Goal: Task Accomplishment & Management: Manage account settings

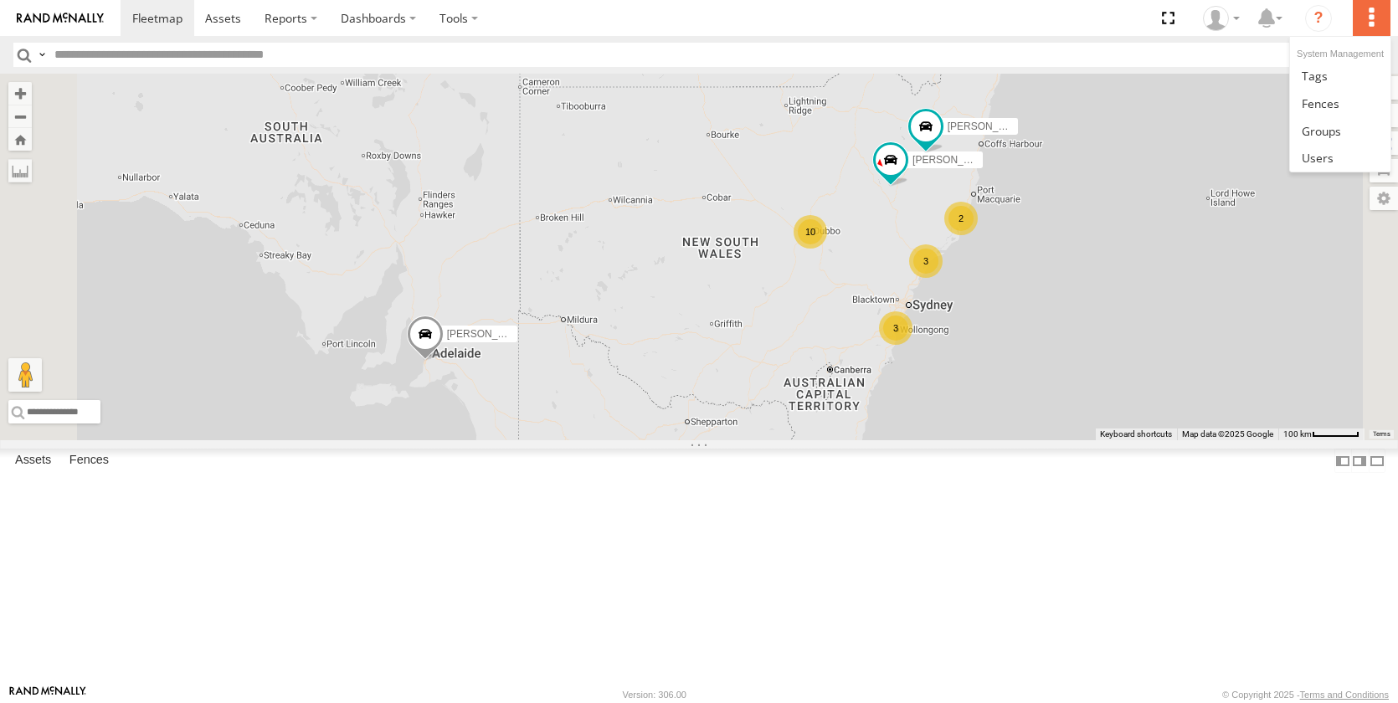
click at [1372, 15] on label at bounding box center [1370, 18] width 37 height 36
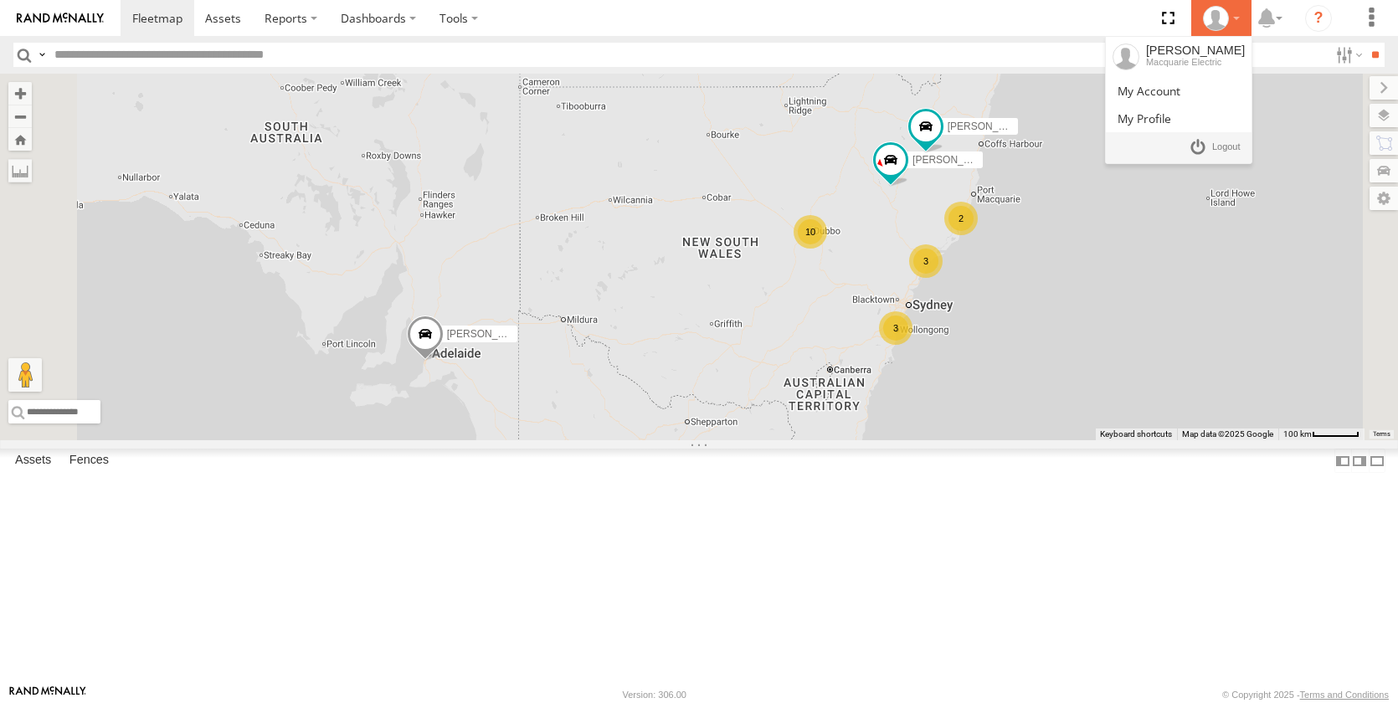
click at [1216, 17] on icon at bounding box center [1215, 18] width 25 height 25
click at [1215, 146] on span at bounding box center [1226, 147] width 28 height 18
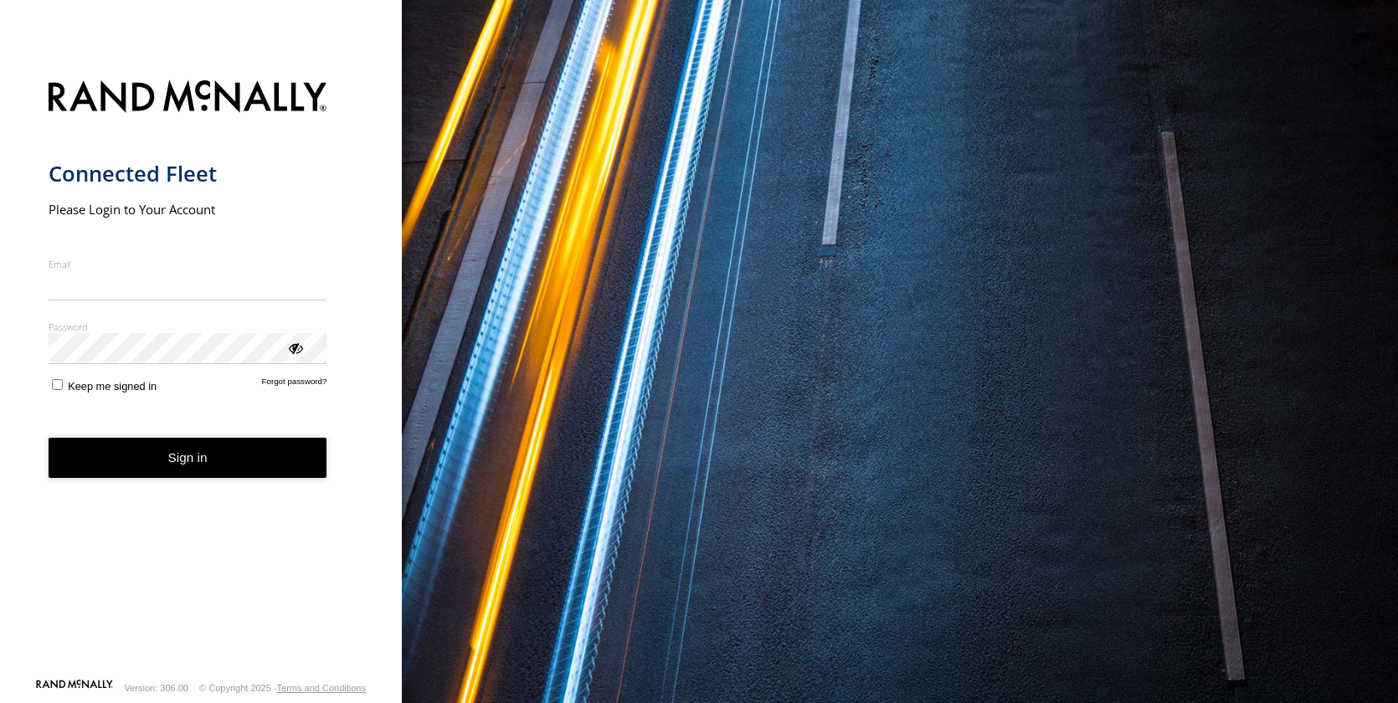
click at [165, 287] on input "Email" at bounding box center [188, 285] width 279 height 30
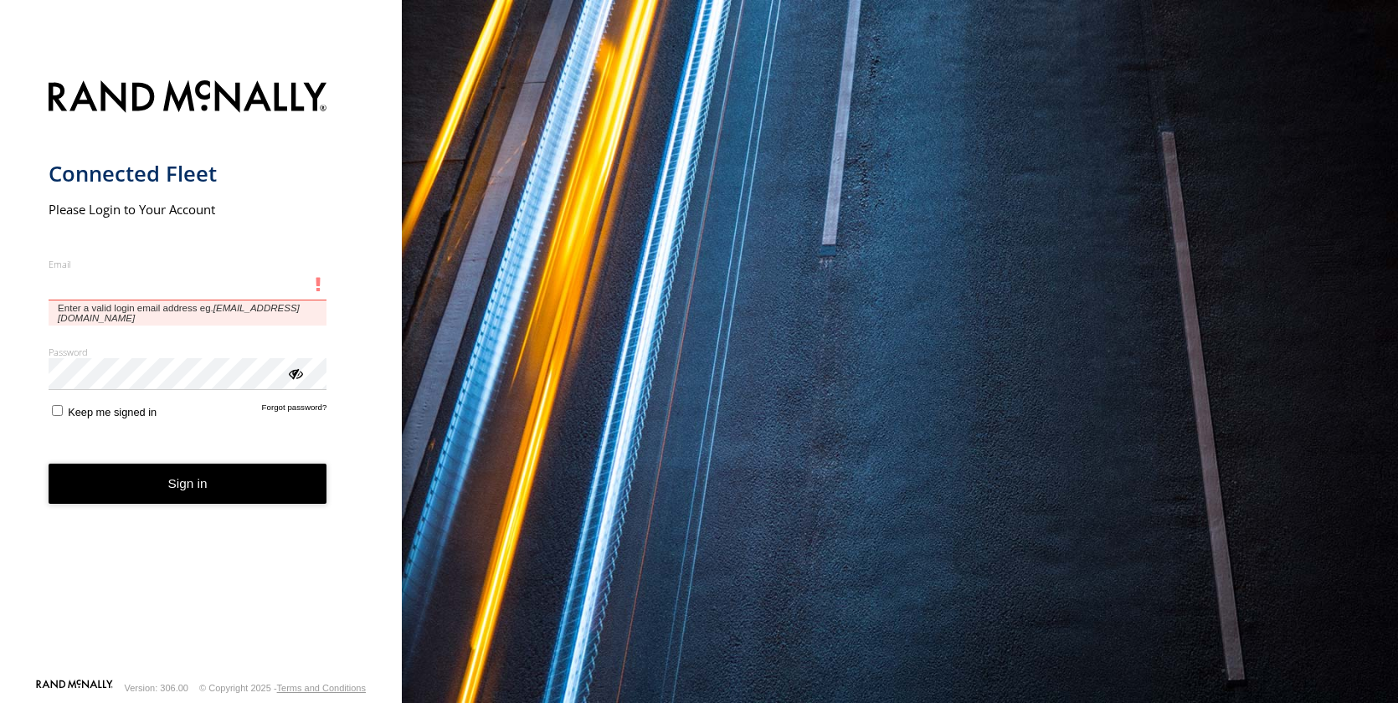
click at [94, 286] on input "Email" at bounding box center [188, 285] width 279 height 30
type input "**********"
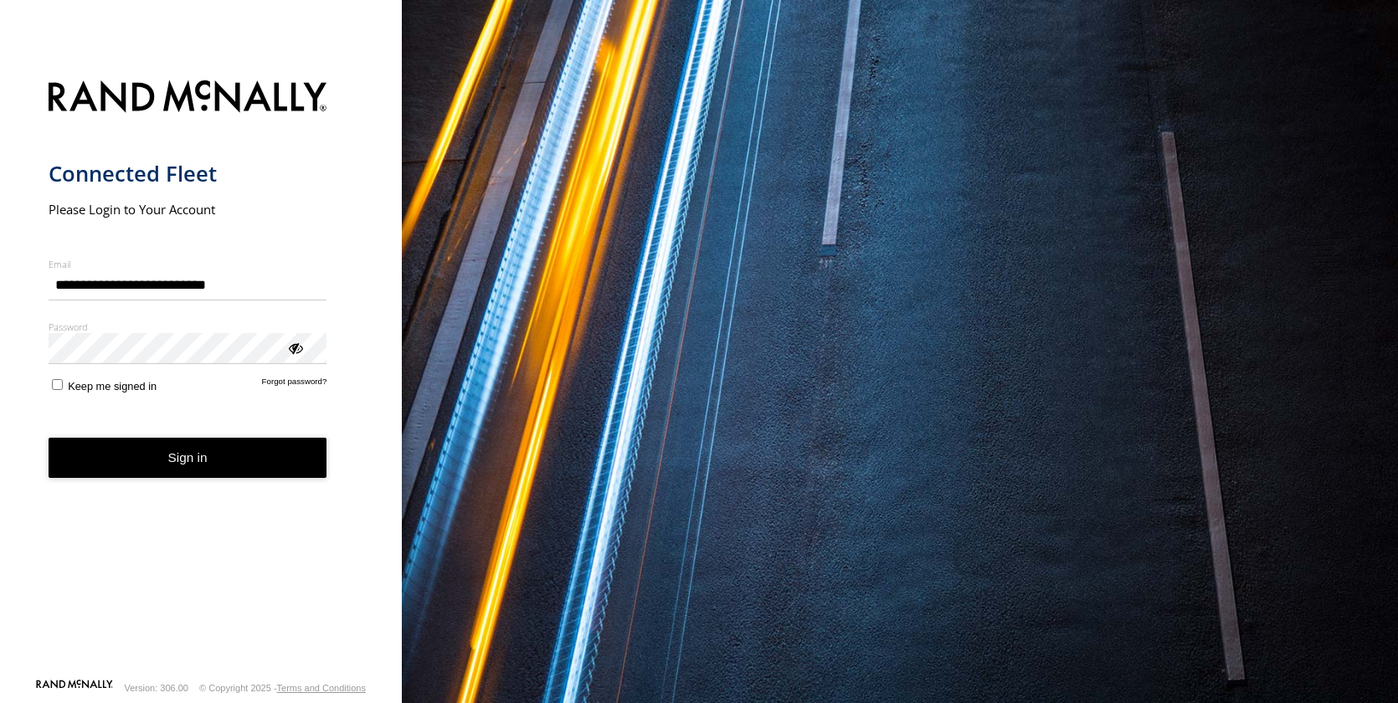
click at [202, 466] on button "Sign in" at bounding box center [188, 458] width 279 height 41
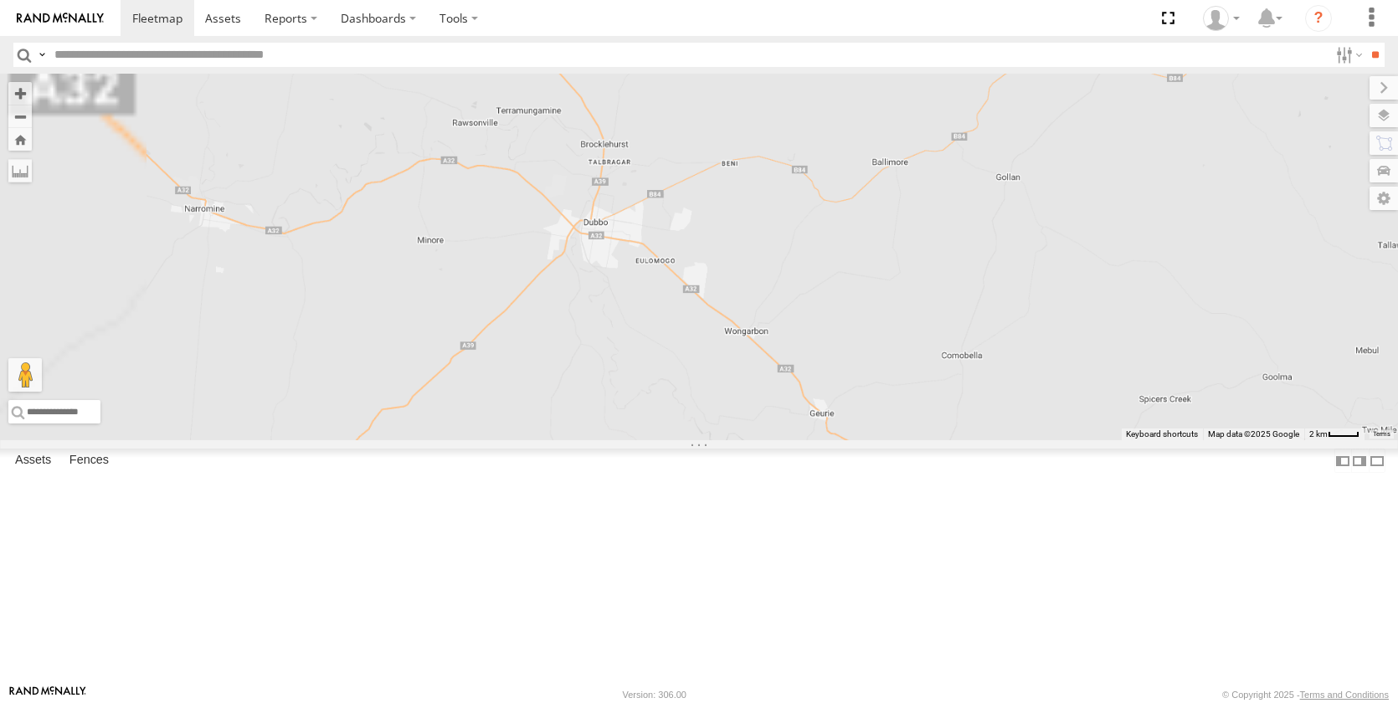
drag, startPoint x: 792, startPoint y: 309, endPoint x: 919, endPoint y: 495, distance: 225.9
click at [919, 440] on div "[PERSON_NAME] - NEW ute [PERSON_NAME] [PERSON_NAME] [PERSON_NAME]" at bounding box center [699, 257] width 1398 height 367
